Goal: Information Seeking & Learning: Learn about a topic

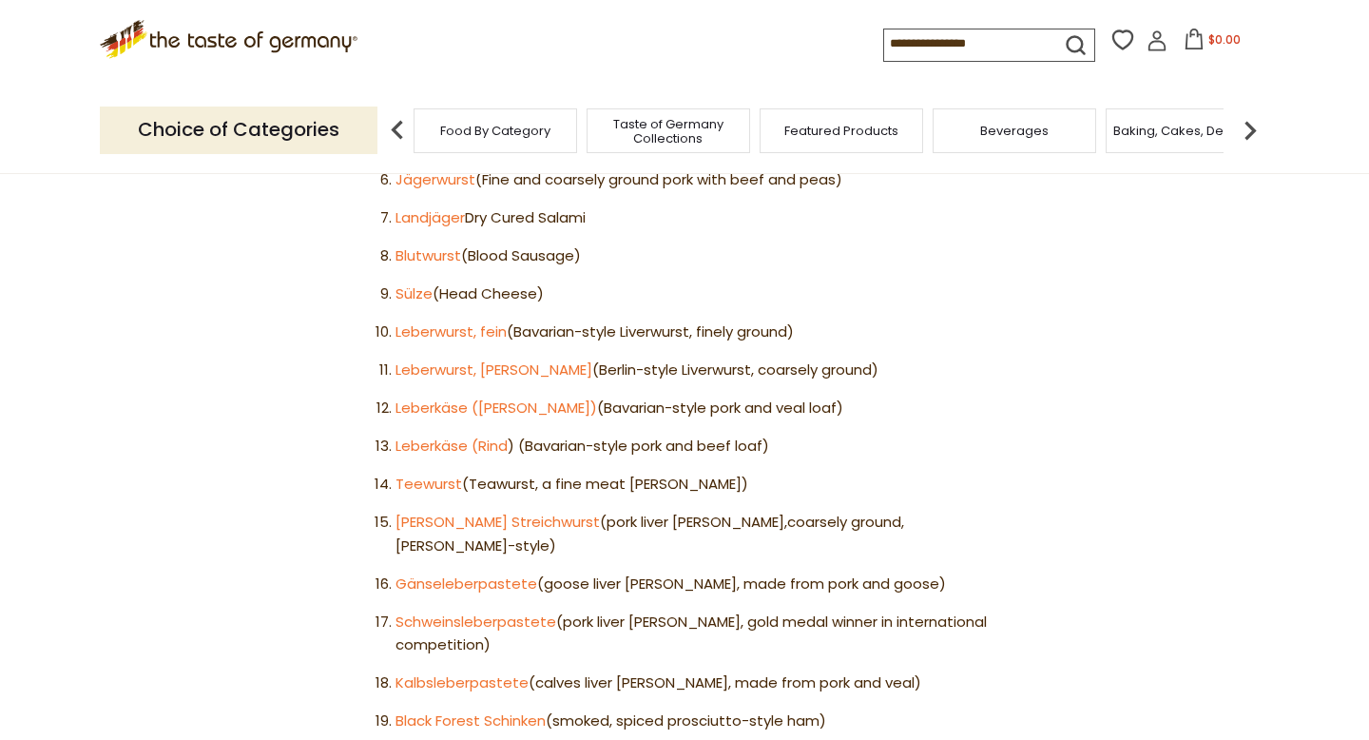
scroll to position [1398, 0]
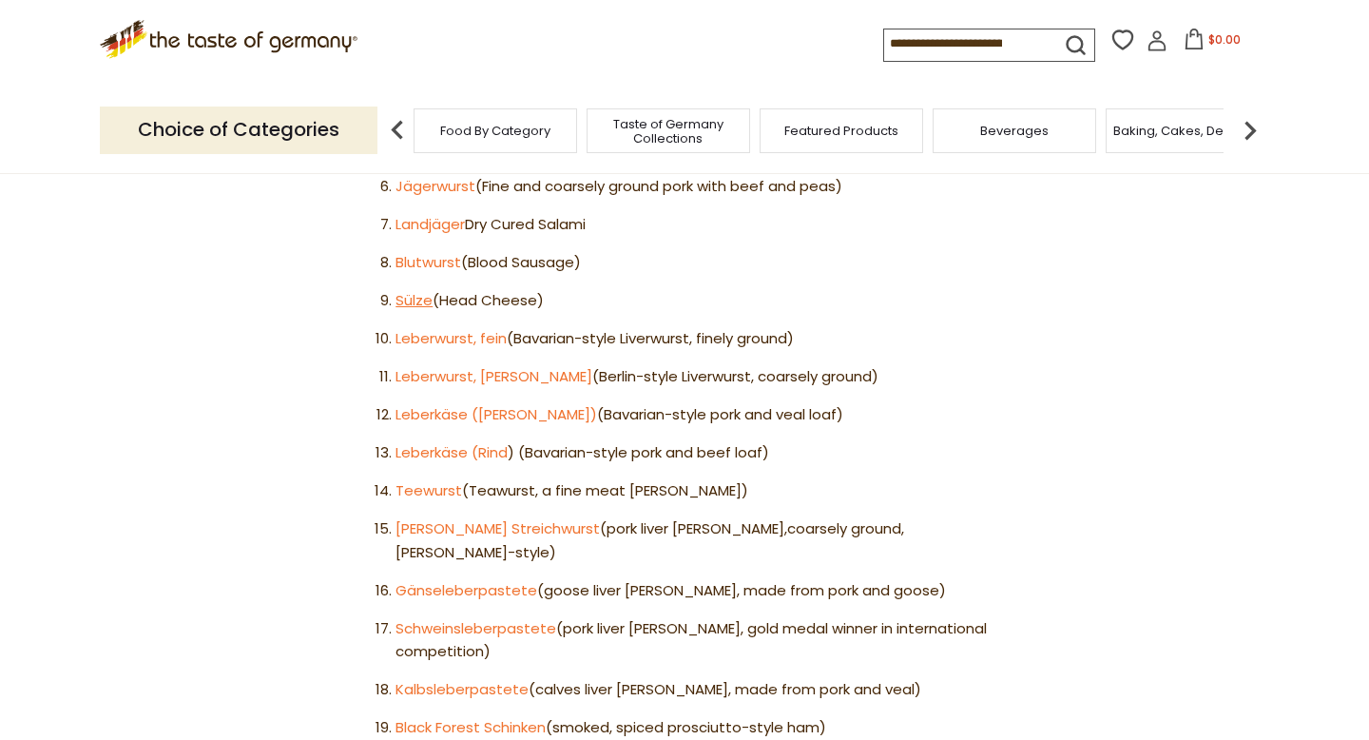
click at [416, 290] on link "Sülze" at bounding box center [414, 300] width 37 height 20
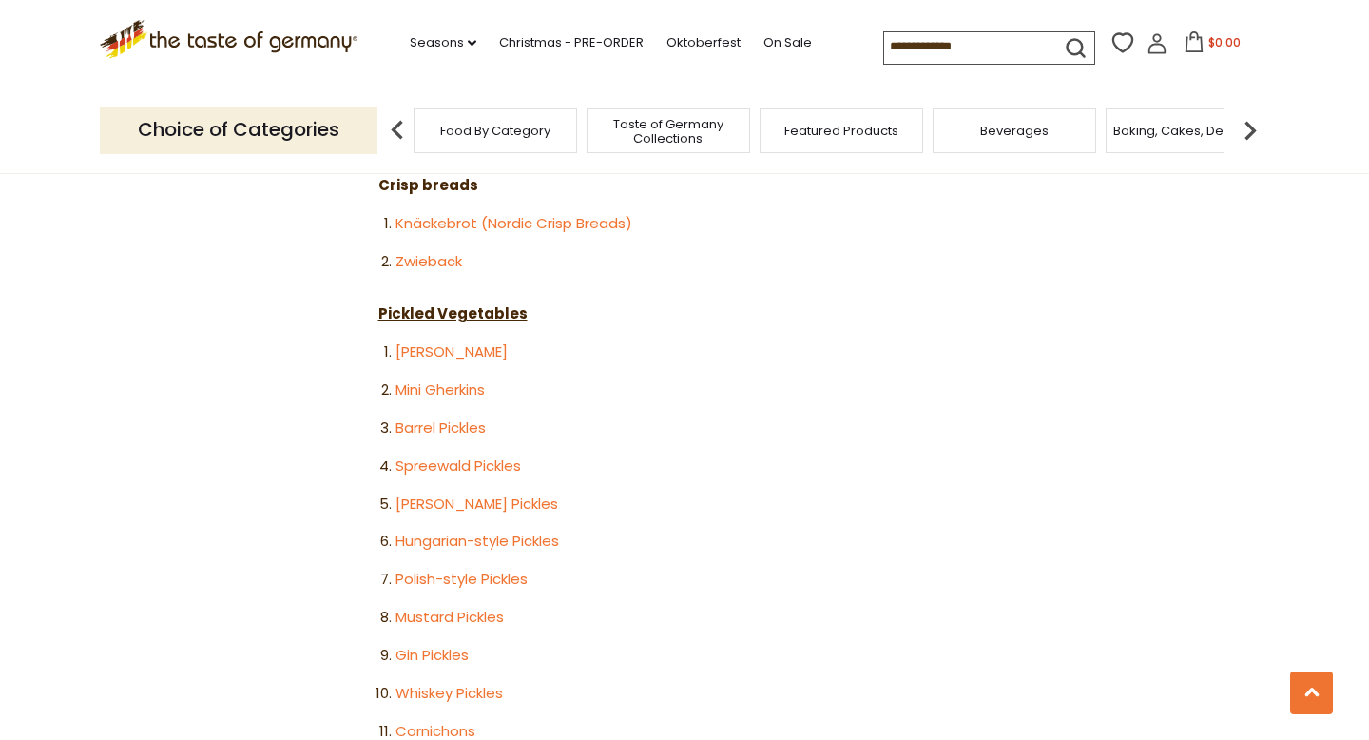
scroll to position [3270, 0]
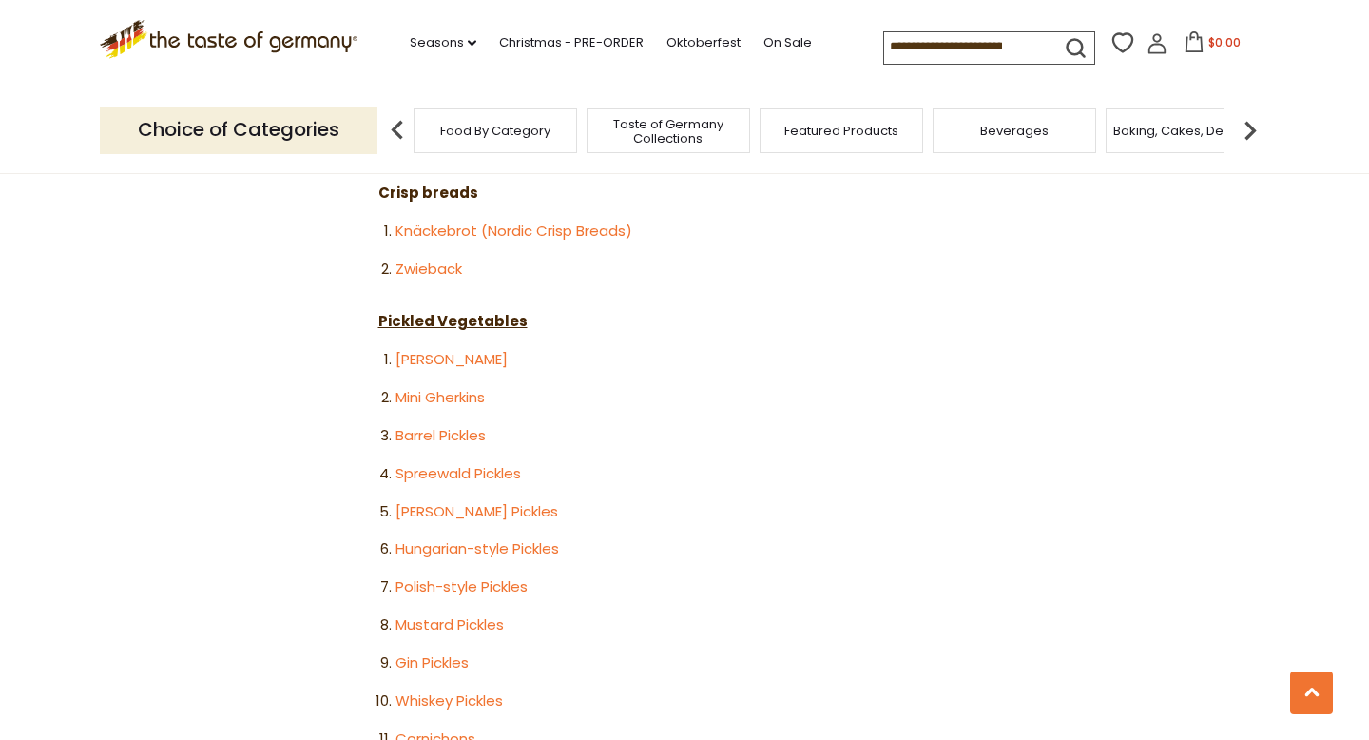
click at [986, 45] on input at bounding box center [964, 45] width 161 height 27
click at [698, 38] on link "Oktoberfest" at bounding box center [704, 42] width 74 height 21
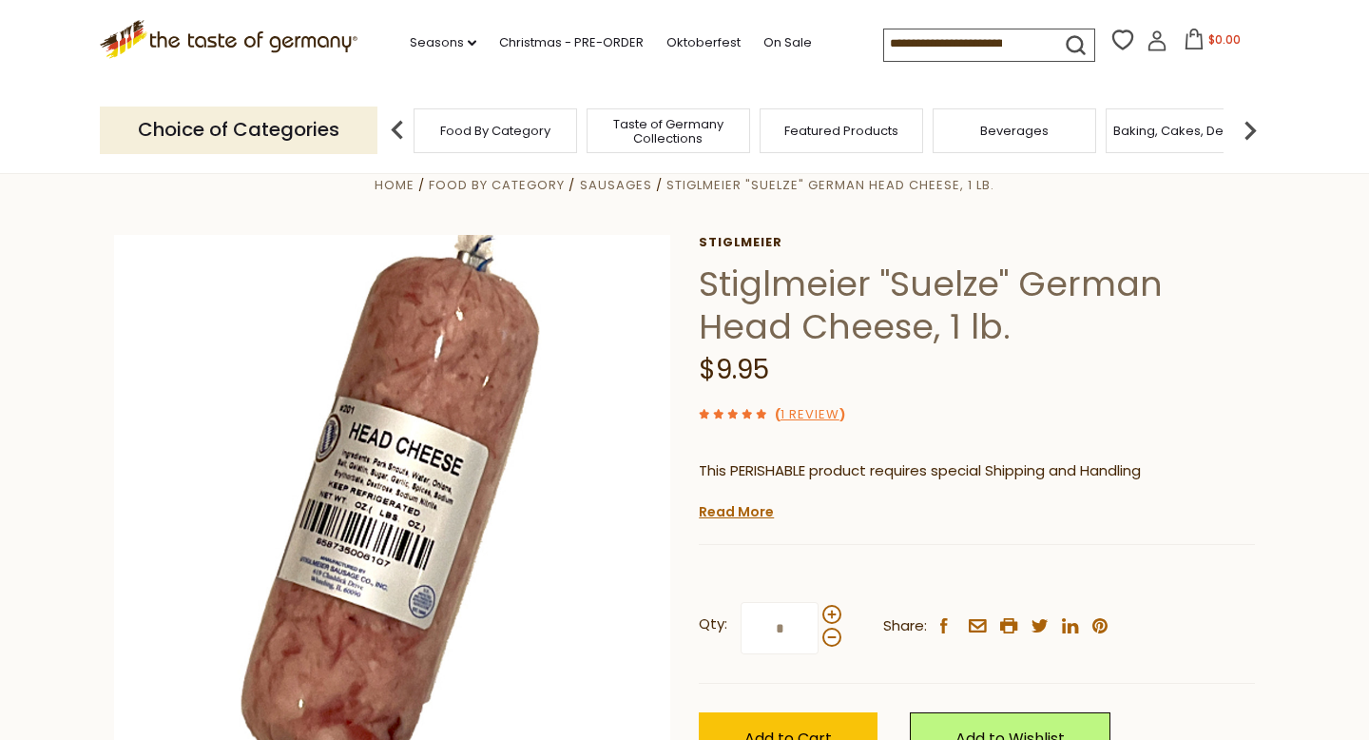
scroll to position [44, 0]
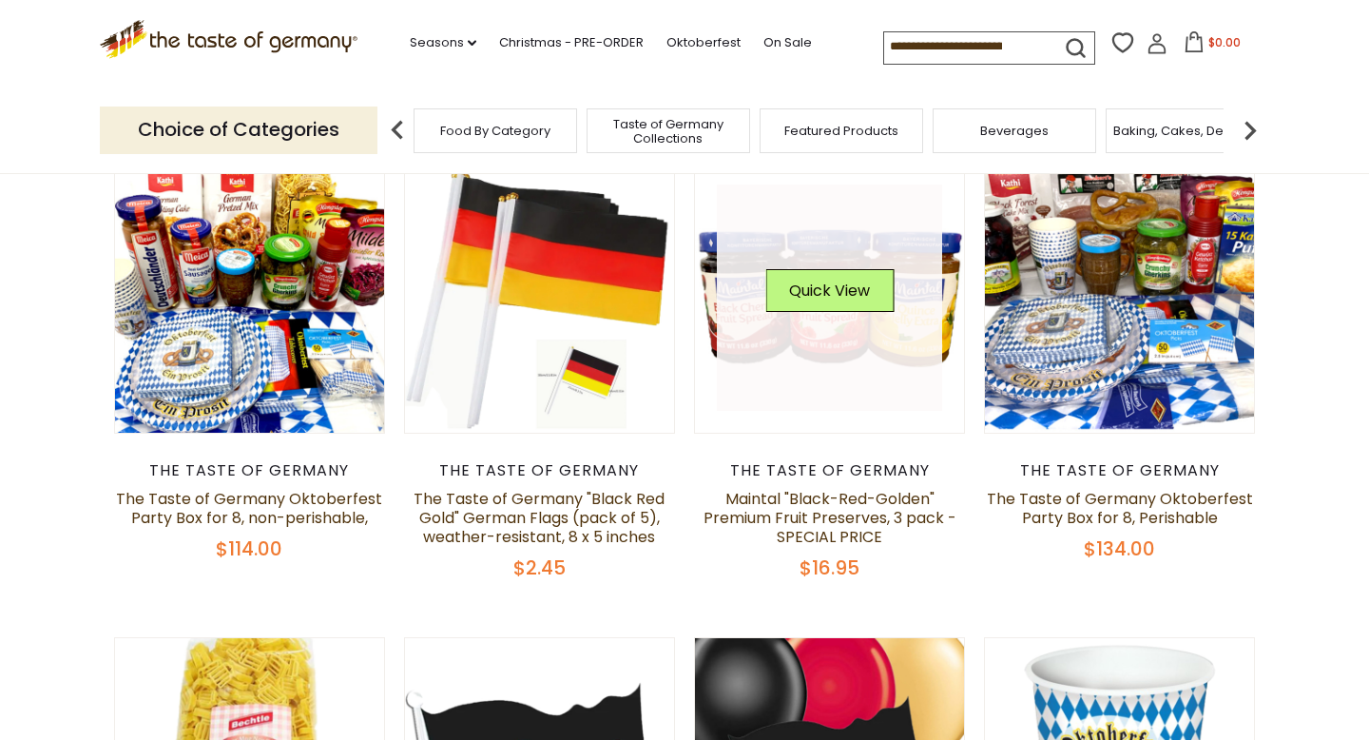
scroll to position [572, 0]
